Goal: Information Seeking & Learning: Learn about a topic

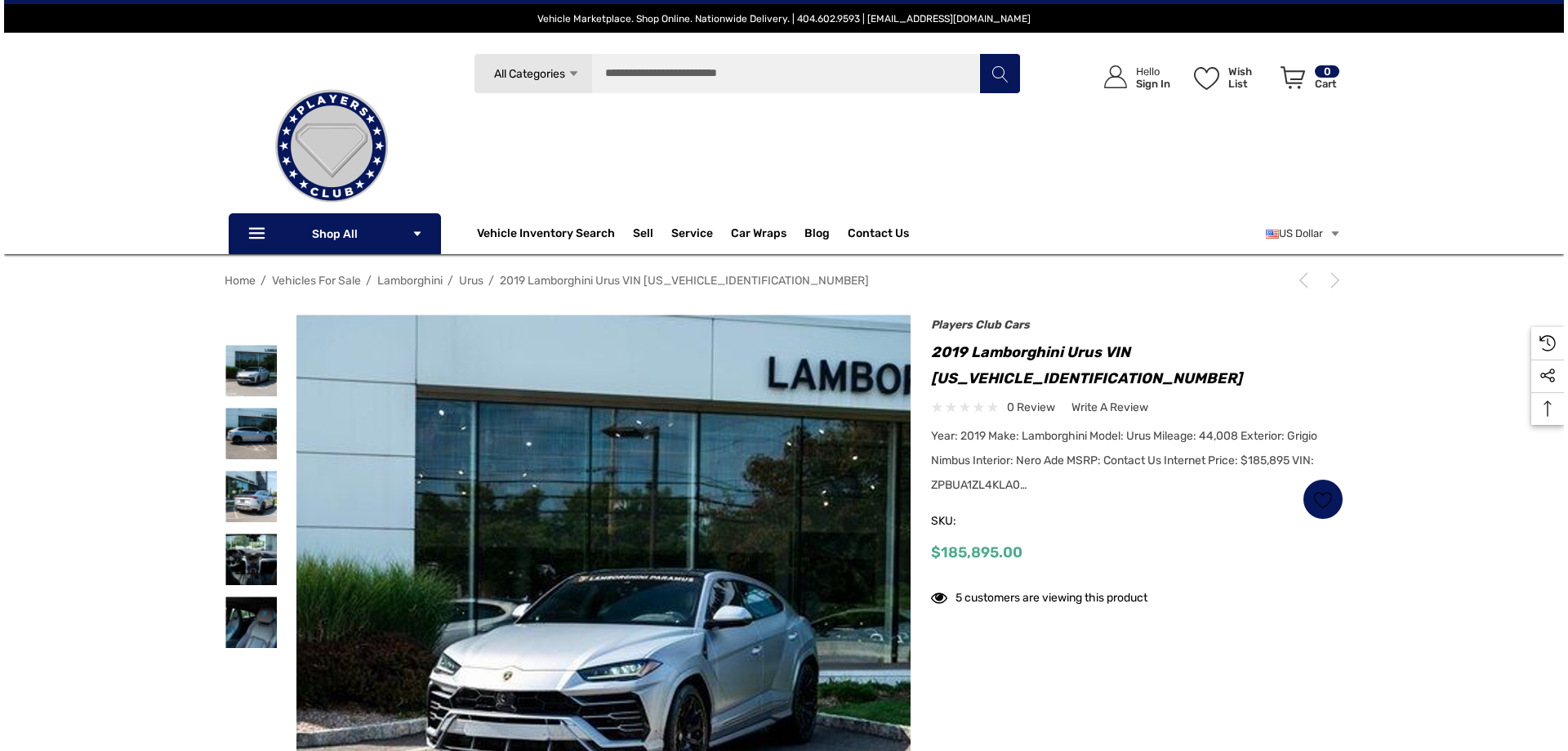
scroll to position [81, 0]
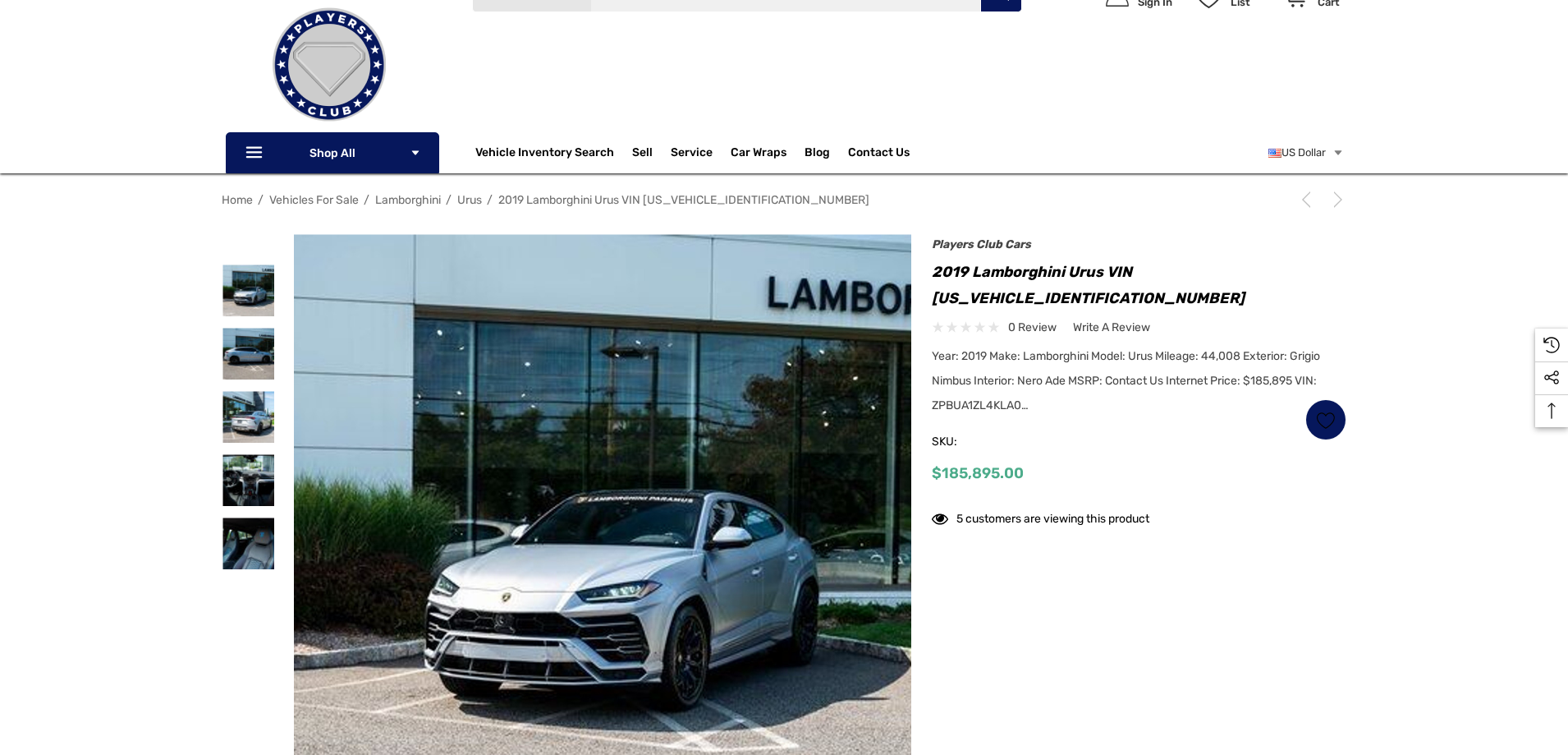
click at [665, 510] on img at bounding box center [603, 543] width 618 height 618
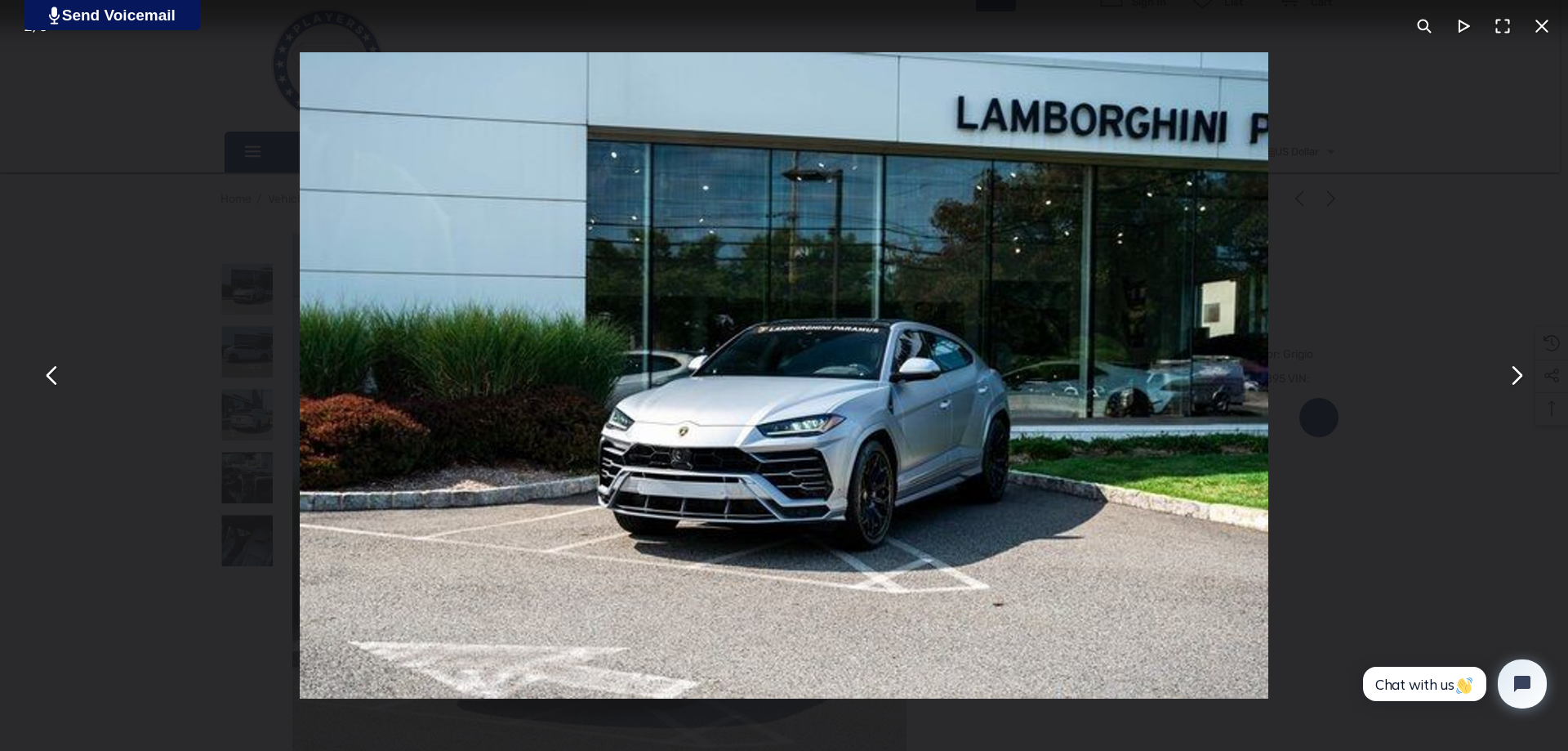
click at [1515, 384] on button "You can close this modal content with the ESC key" at bounding box center [1516, 376] width 39 height 39
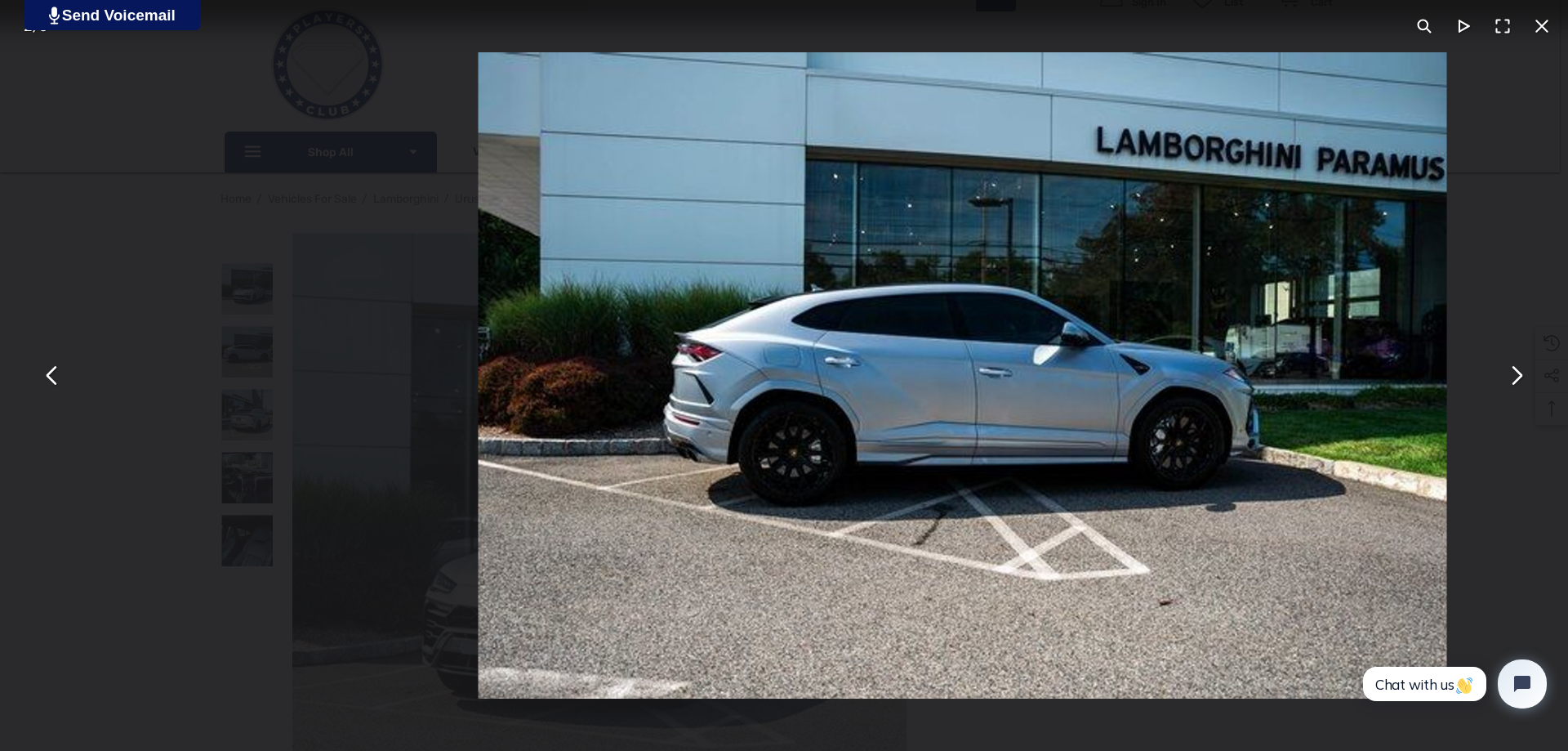
click at [1515, 384] on button "You can close this modal content with the ESC key" at bounding box center [1516, 376] width 39 height 39
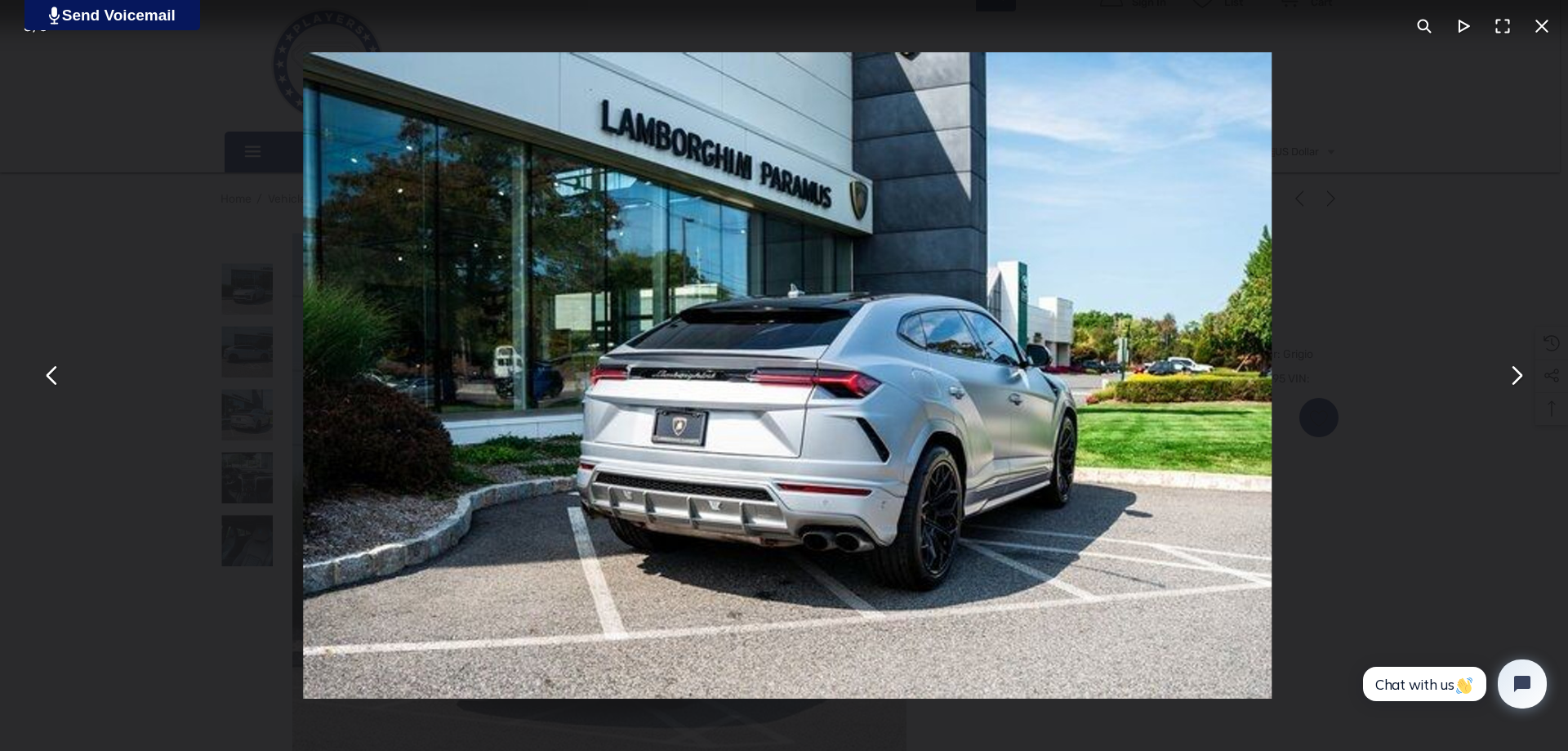
click at [1515, 384] on button "You can close this modal content with the ESC key" at bounding box center [1516, 376] width 39 height 39
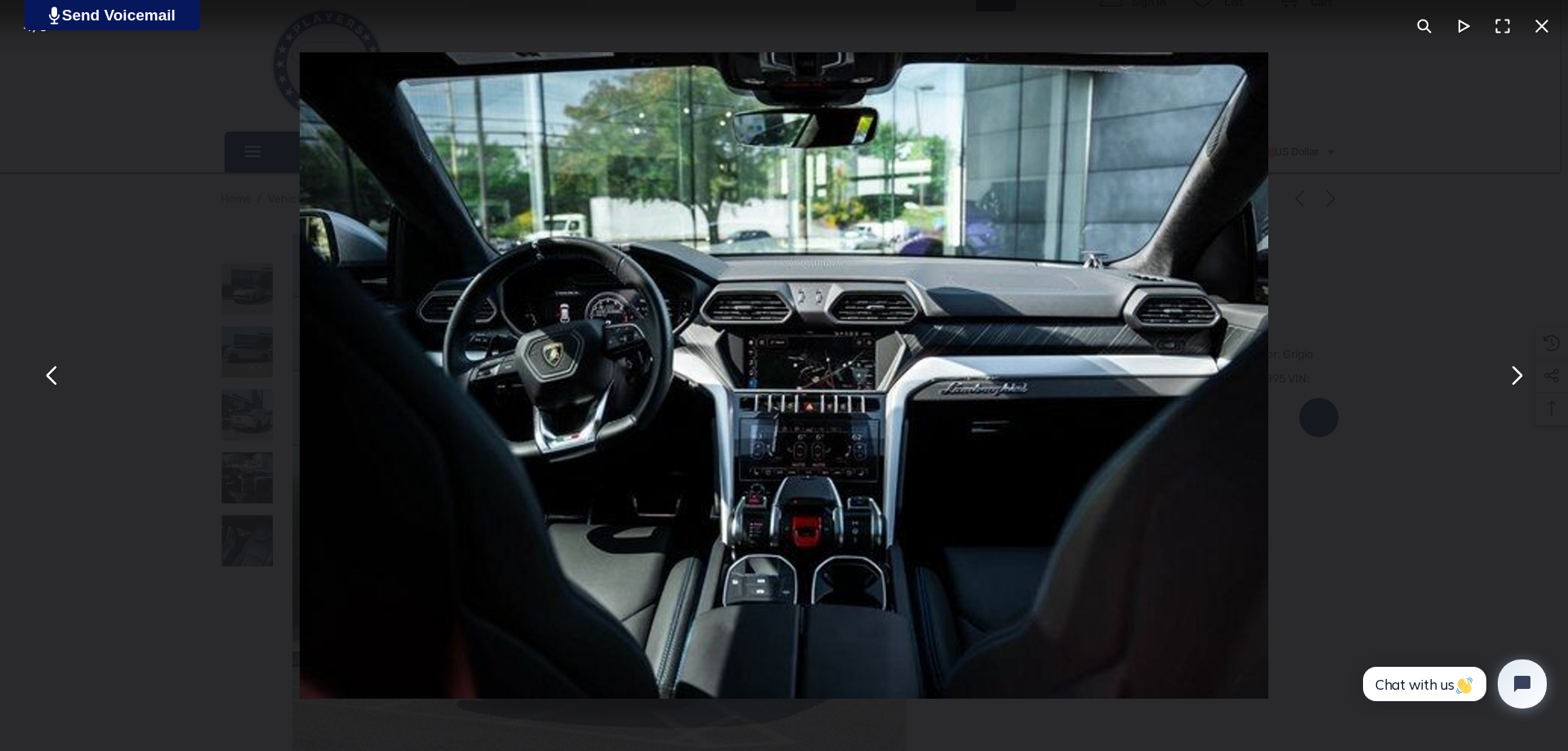
click at [1515, 383] on button "You can close this modal content with the ESC key" at bounding box center [1516, 376] width 39 height 39
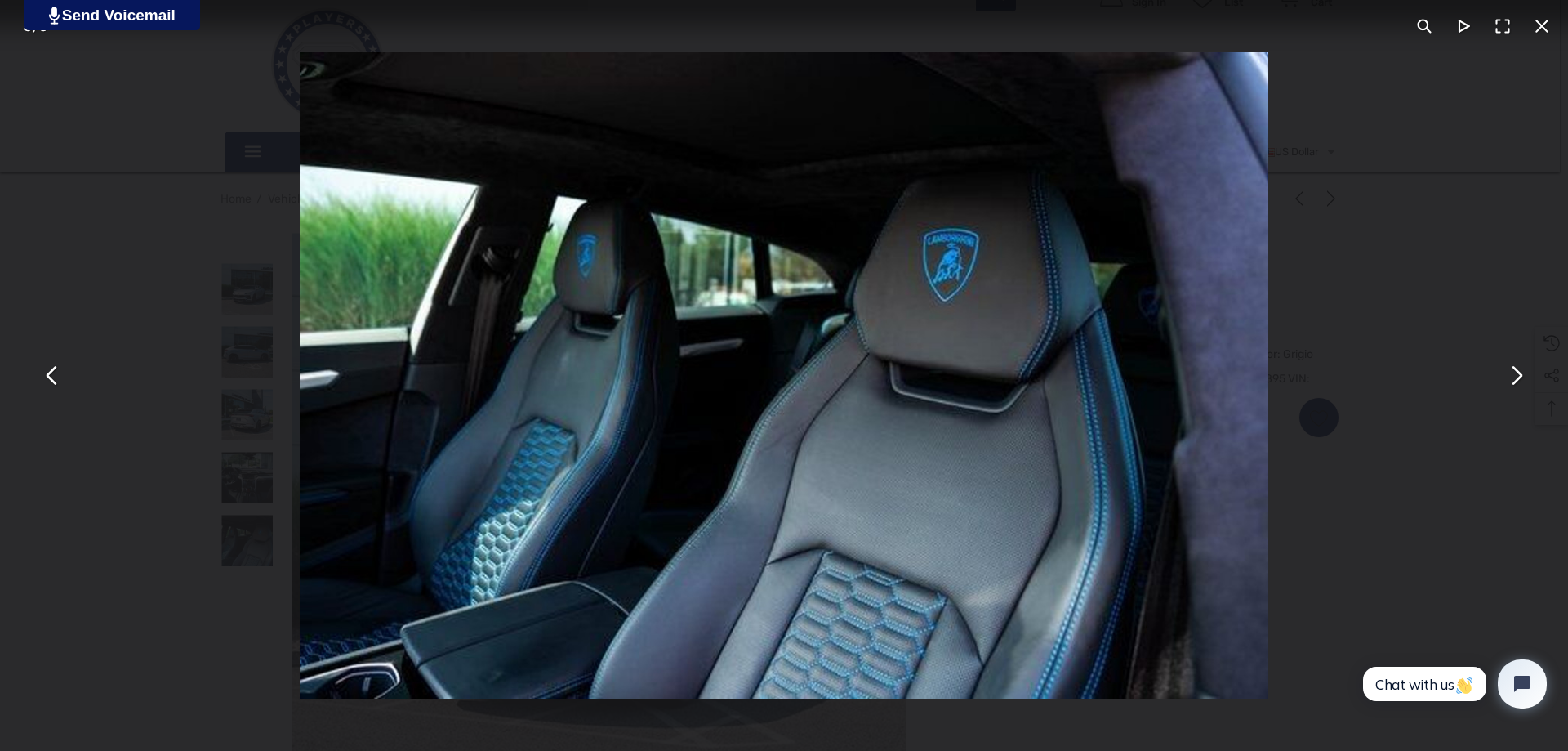
click at [1515, 383] on button "You can close this modal content with the ESC key" at bounding box center [1516, 376] width 39 height 39
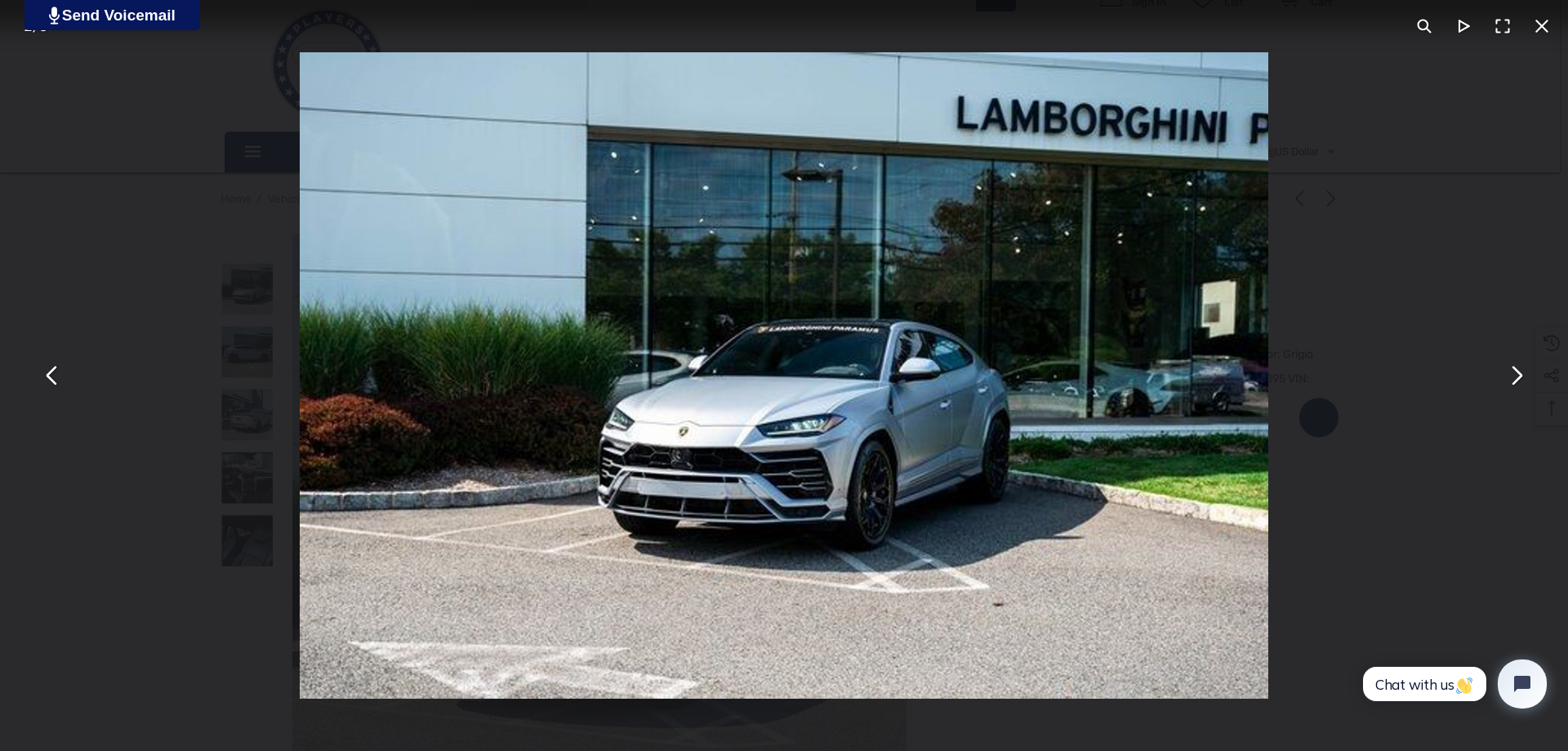
click at [1515, 383] on button "You can close this modal content with the ESC key" at bounding box center [1516, 376] width 39 height 39
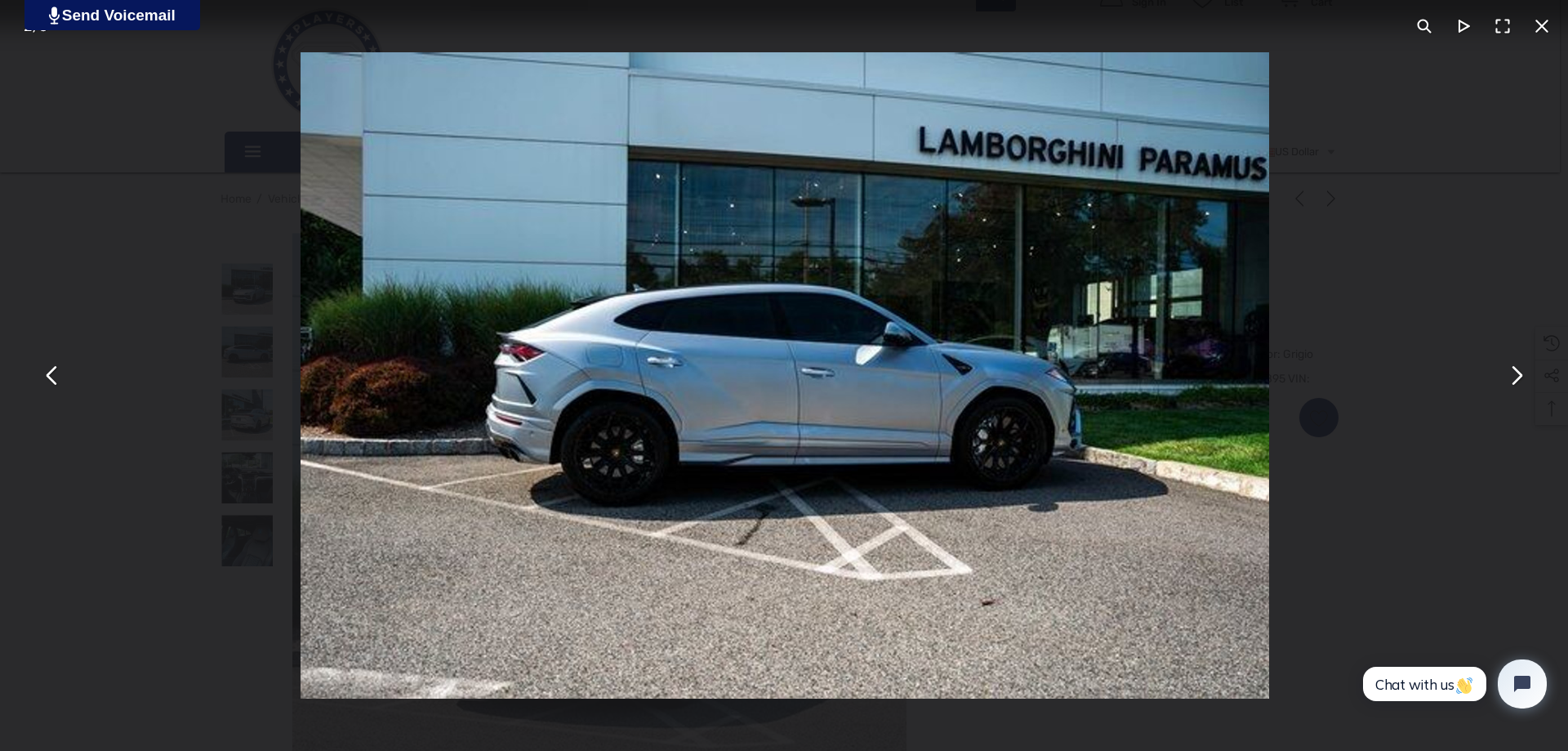
click at [1515, 383] on button "You can close this modal content with the ESC key" at bounding box center [1516, 376] width 39 height 39
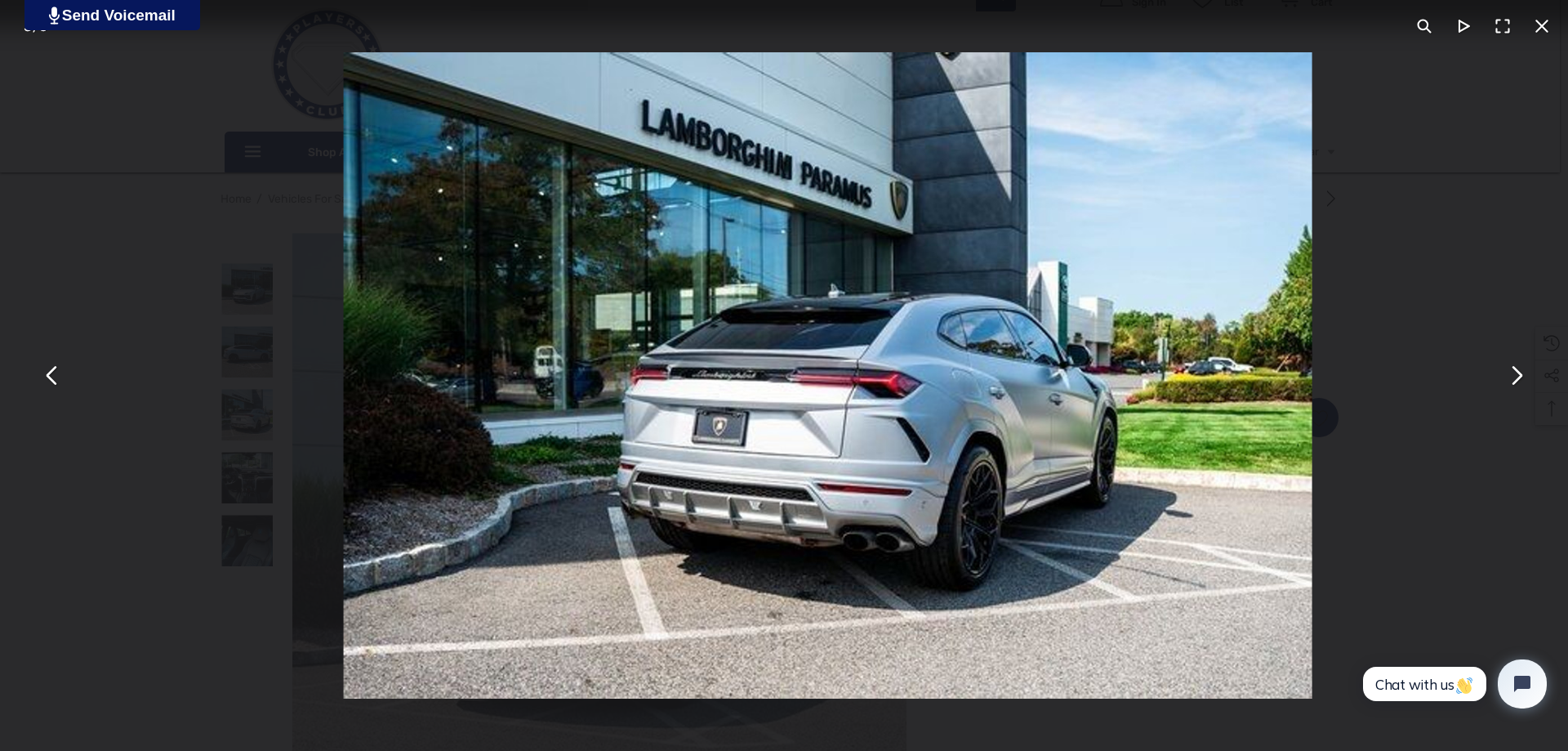
click at [1515, 383] on button "You can close this modal content with the ESC key" at bounding box center [1516, 376] width 39 height 39
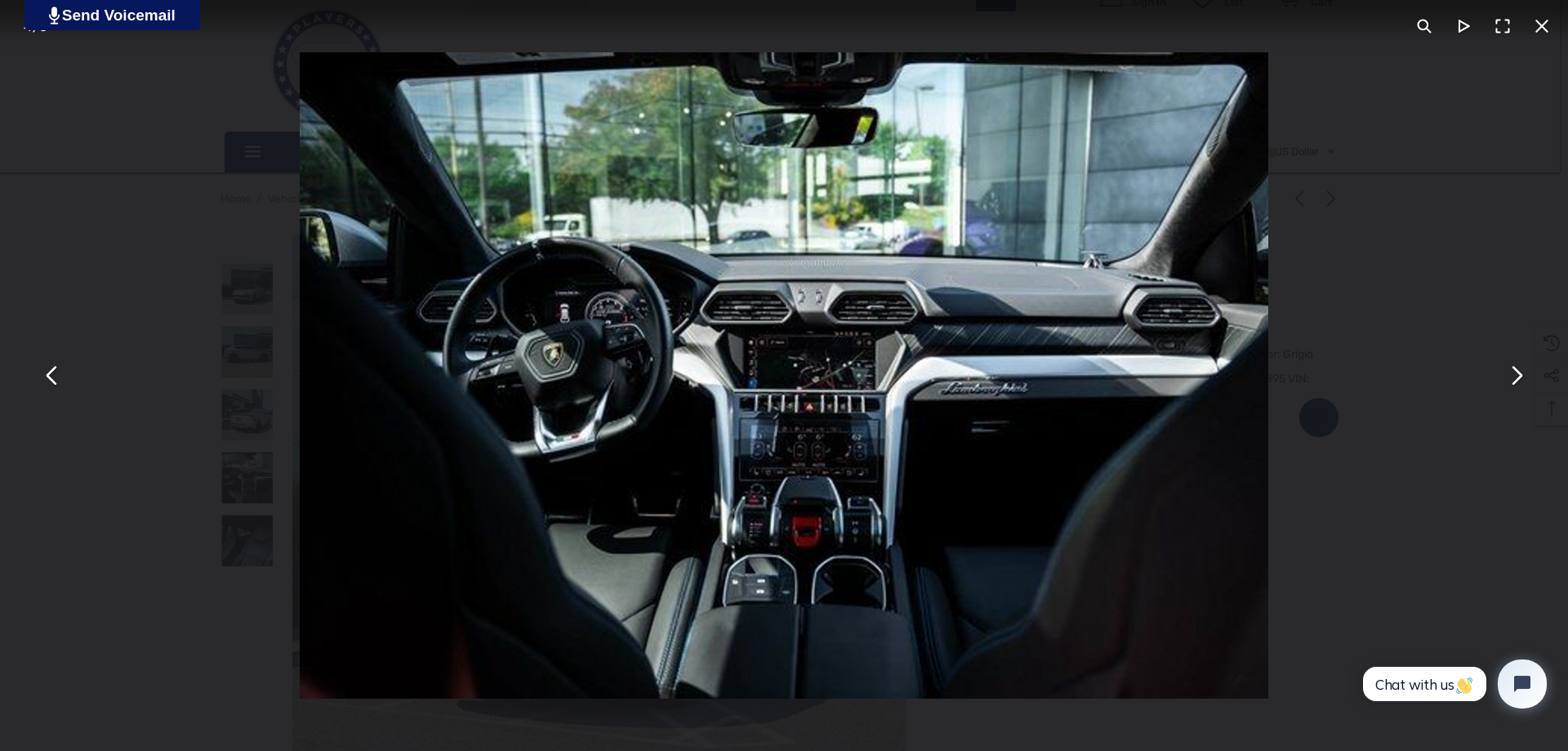
click at [1559, 25] on button "You can close this modal content with the ESC key" at bounding box center [1542, 26] width 39 height 39
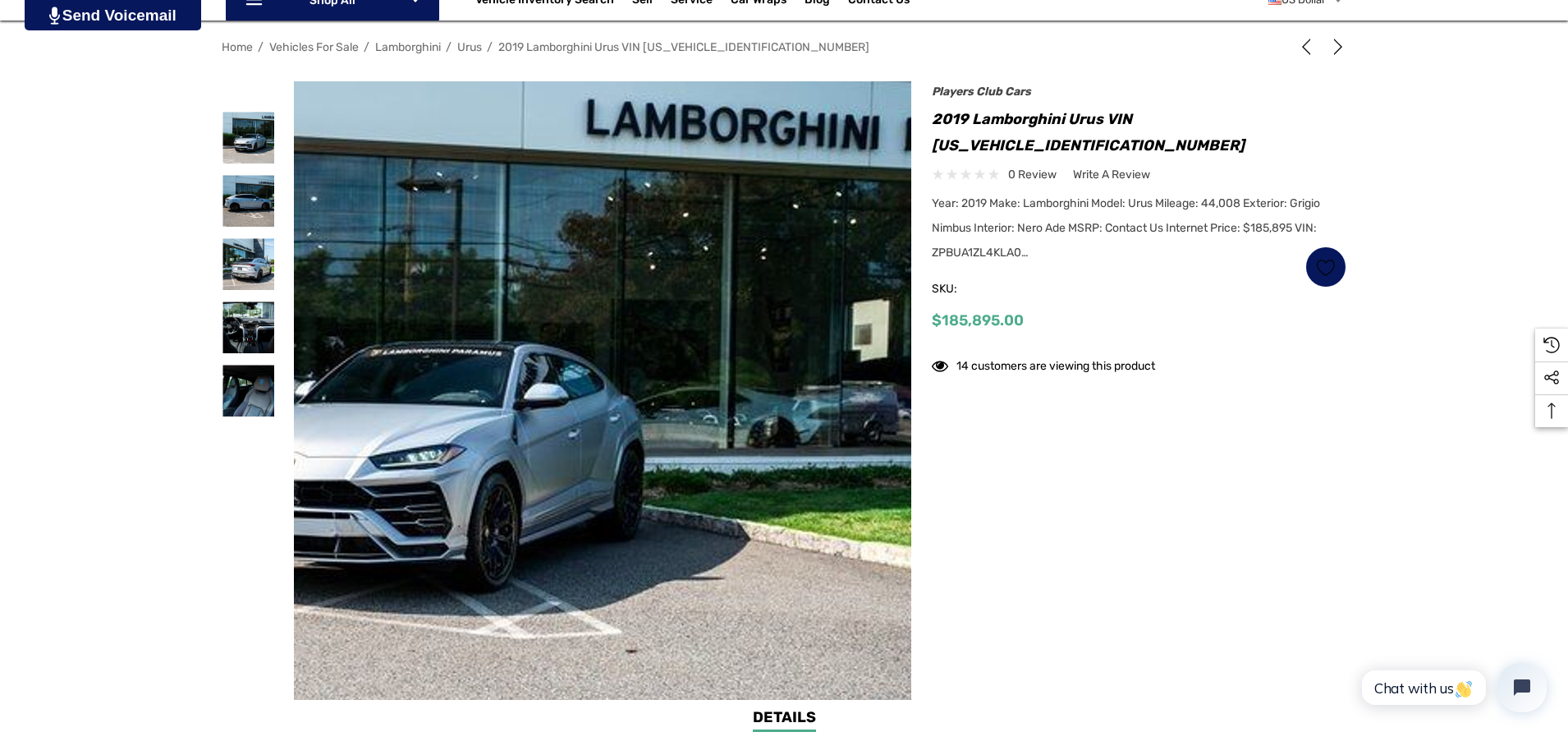
scroll to position [575, 0]
